Goal: Task Accomplishment & Management: Use online tool/utility

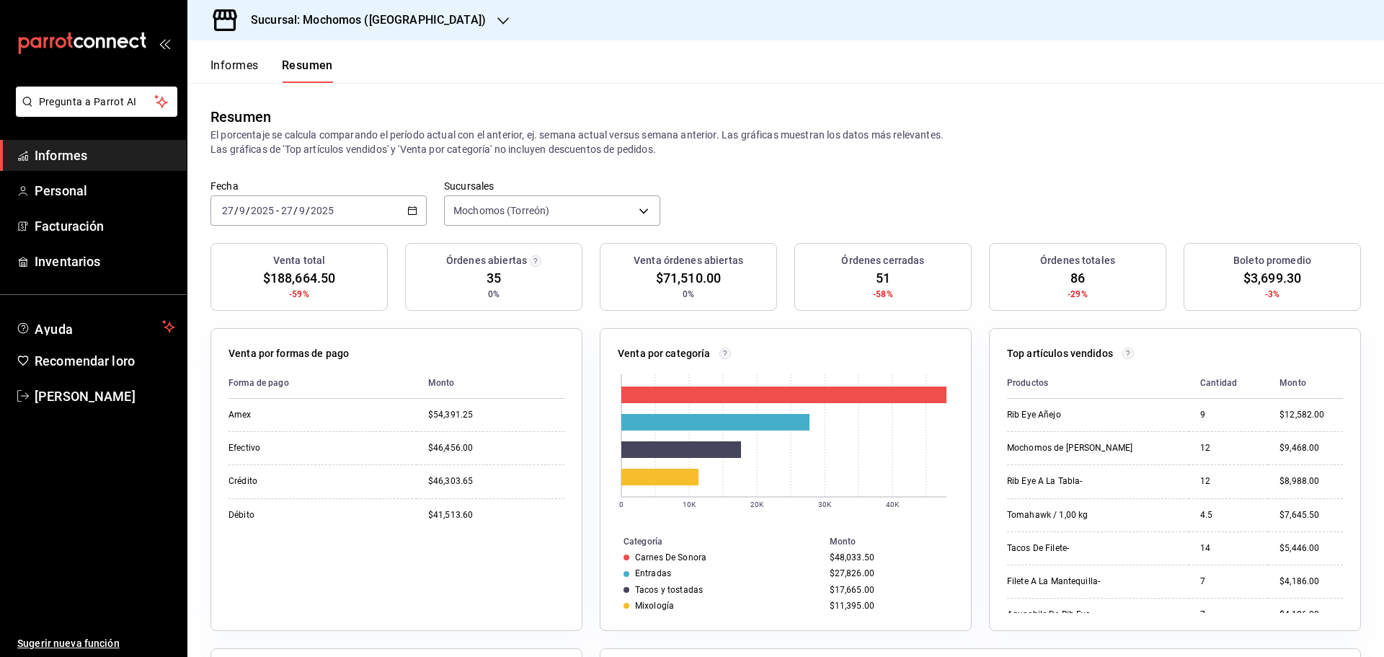
click at [252, 71] on font "Informes" at bounding box center [235, 65] width 48 height 14
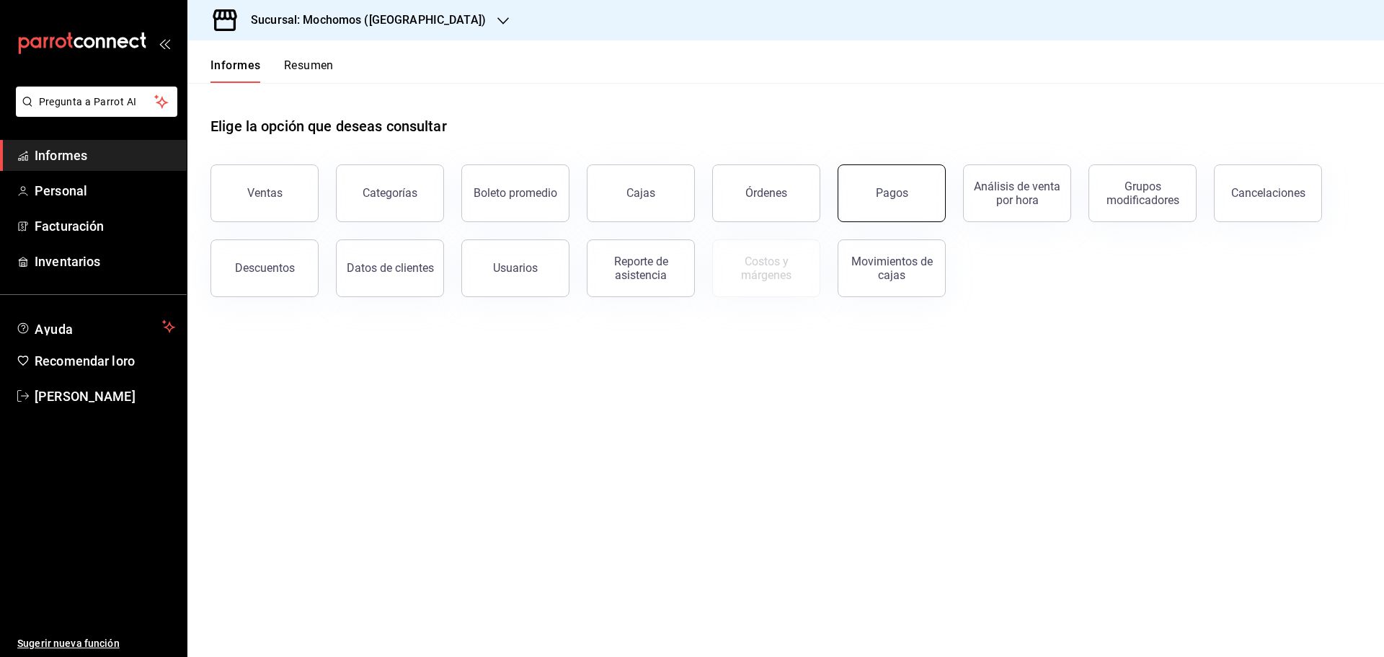
click at [895, 198] on font "Pagos" at bounding box center [892, 193] width 32 height 14
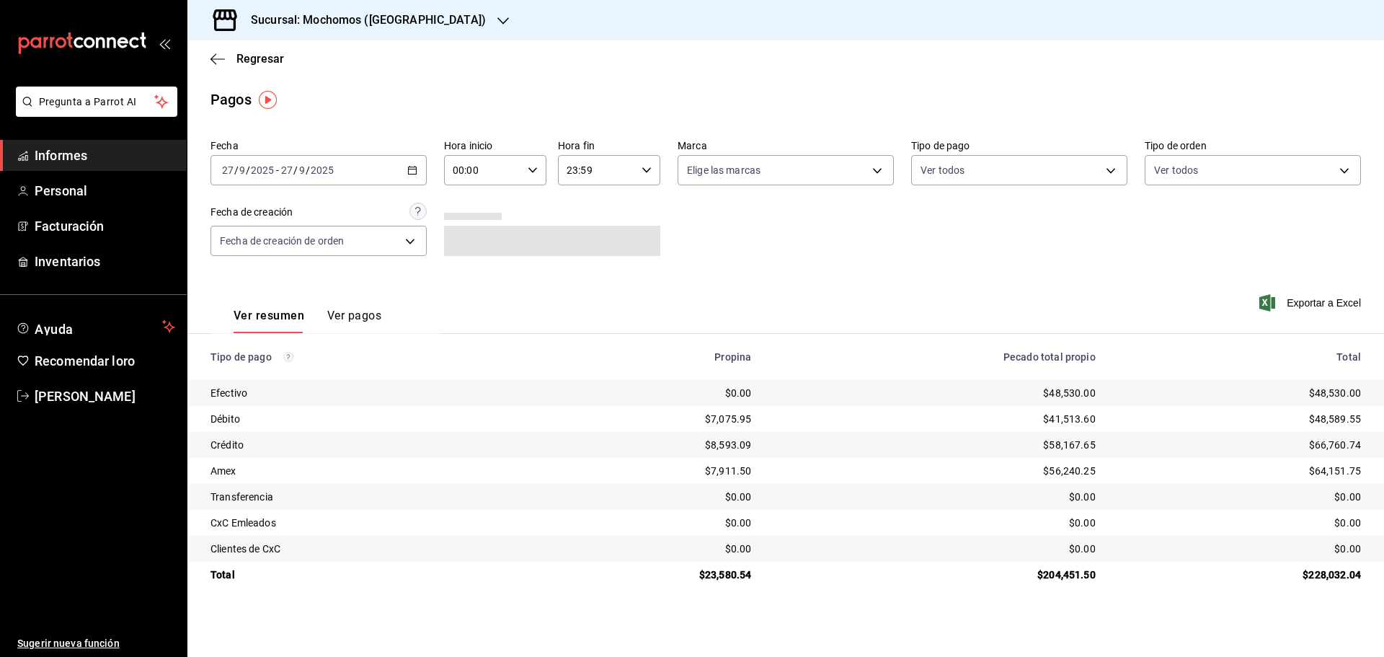
click at [528, 174] on icon "button" at bounding box center [533, 170] width 10 height 10
click at [470, 242] on button "05" at bounding box center [469, 235] width 45 height 29
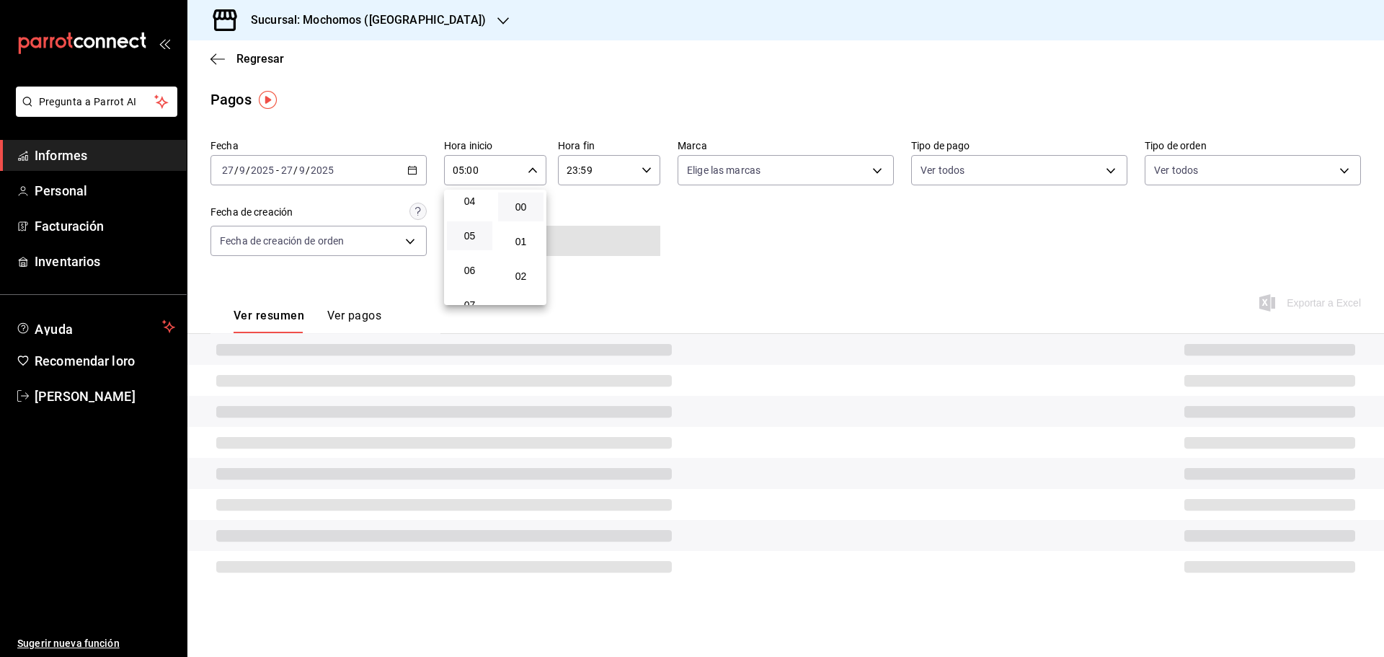
click at [470, 242] on button "05" at bounding box center [469, 235] width 45 height 29
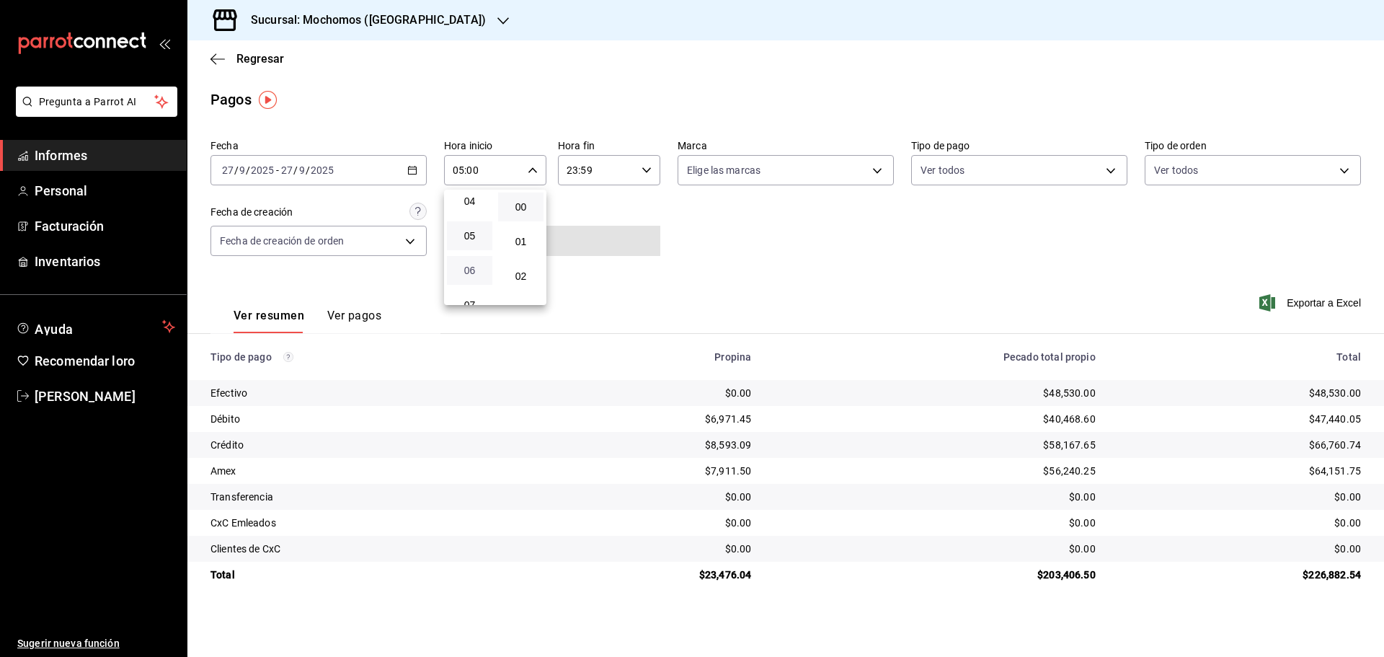
click at [459, 270] on span "06" at bounding box center [470, 271] width 28 height 12
type input "06:00"
click at [1020, 295] on div at bounding box center [692, 328] width 1384 height 657
click at [1301, 306] on font "Exportar a Excel" at bounding box center [1324, 303] width 74 height 12
click at [272, 66] on div "Regresar" at bounding box center [785, 58] width 1197 height 37
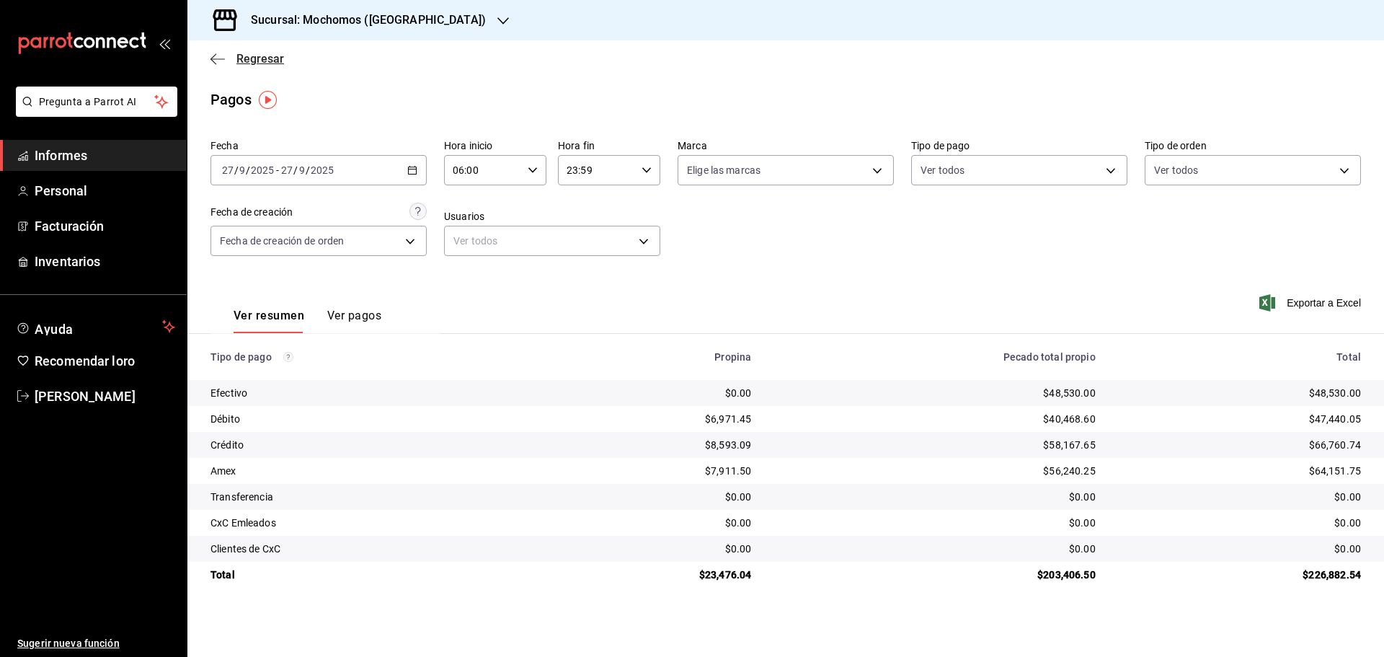
click at [272, 55] on font "Regresar" at bounding box center [260, 59] width 48 height 14
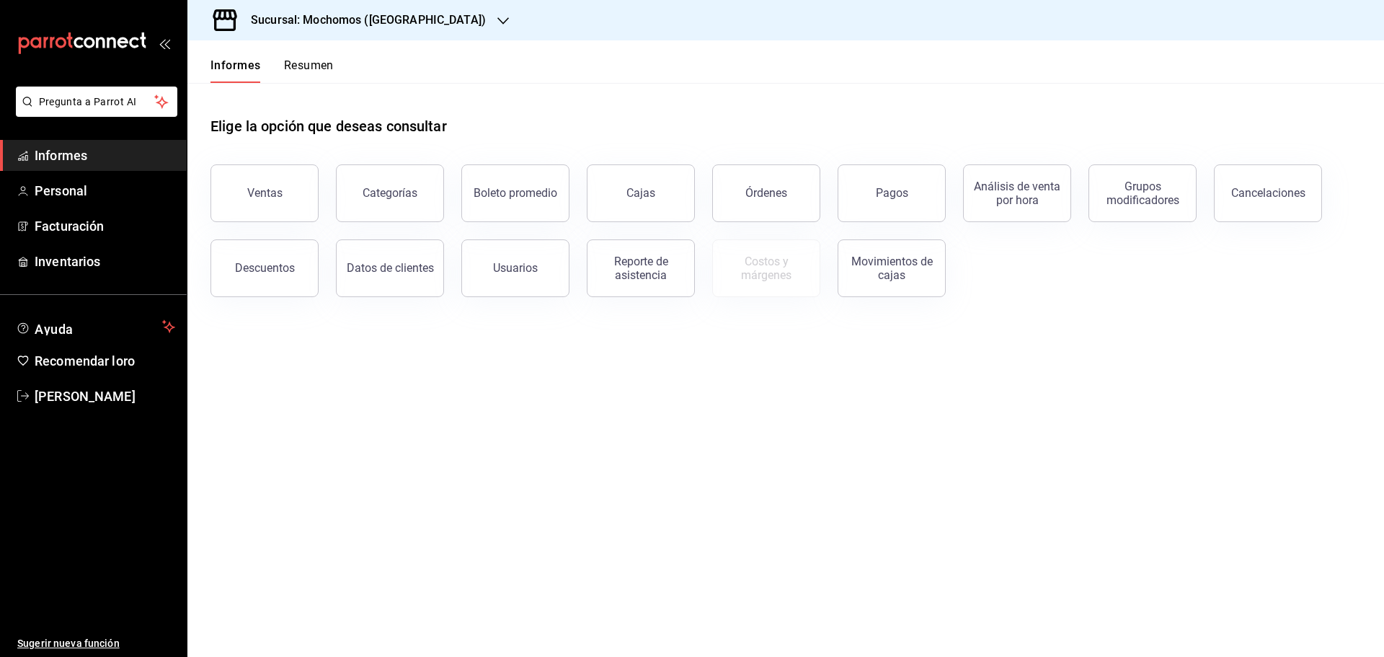
click at [307, 66] on font "Resumen" at bounding box center [309, 65] width 50 height 14
